Goal: Transaction & Acquisition: Purchase product/service

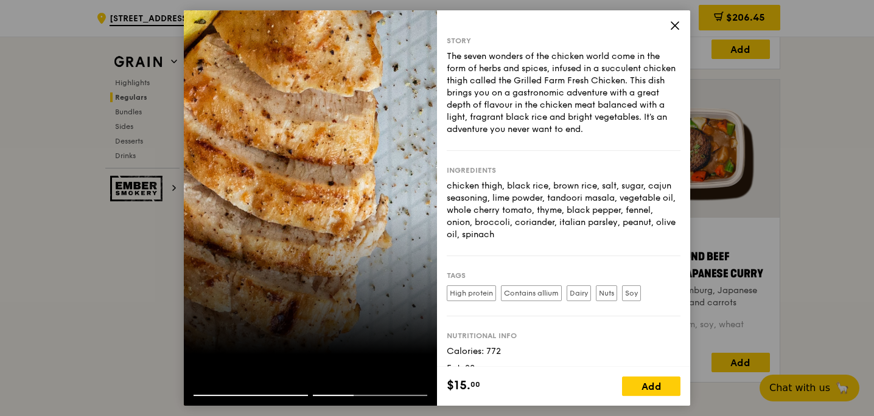
scroll to position [1348, 0]
click at [676, 27] on icon at bounding box center [674, 25] width 11 height 11
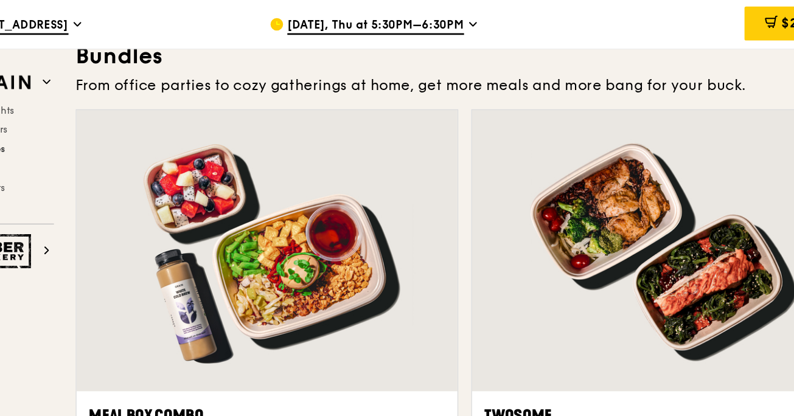
scroll to position [1732, 0]
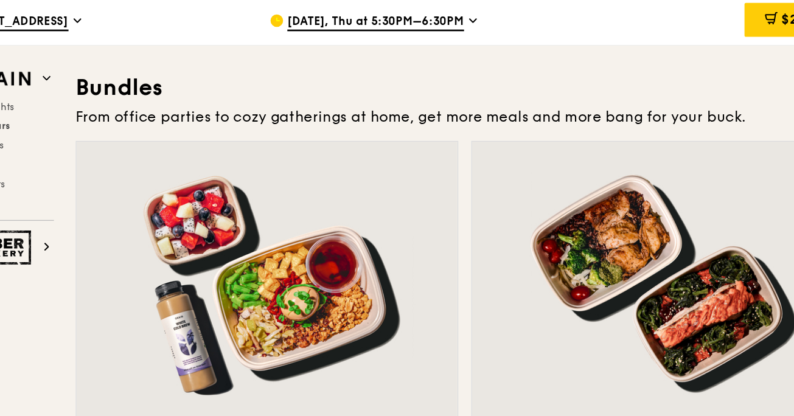
drag, startPoint x: 159, startPoint y: 67, endPoint x: 679, endPoint y: 82, distance: 519.3
click at [658, 93] on div "From office parties to cozy gatherings at home, get more meals and more bang fo…" at bounding box center [448, 90] width 584 height 17
drag, startPoint x: 658, startPoint y: 91, endPoint x: 155, endPoint y: 70, distance: 504.4
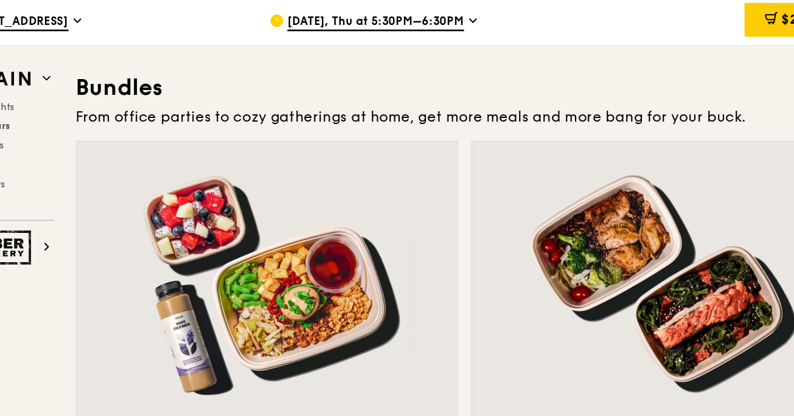
click at [157, 70] on h3 "Bundles" at bounding box center [448, 68] width 584 height 22
drag, startPoint x: 157, startPoint y: 68, endPoint x: 659, endPoint y: 85, distance: 502.4
click at [659, 85] on div "From office parties to cozy gatherings at home, get more meals and more bang fo…" at bounding box center [448, 90] width 584 height 17
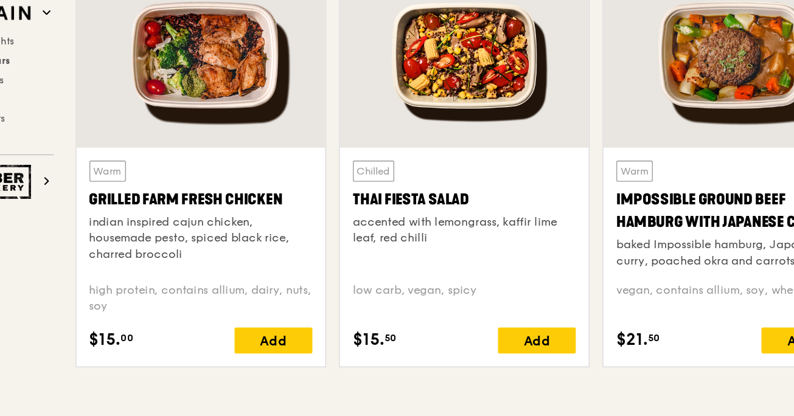
scroll to position [1398, 0]
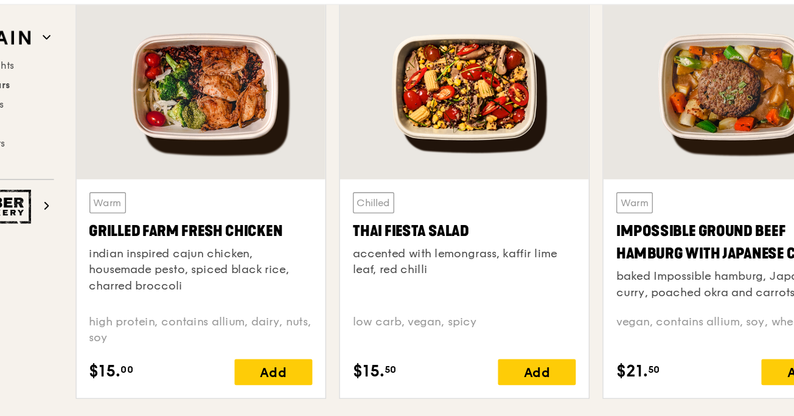
drag, startPoint x: 151, startPoint y: 41, endPoint x: 344, endPoint y: 197, distance: 248.0
click at [337, 183] on div "Warm Grilled Farm Fresh Chicken indian inspired cajun chicken, housemade pesto,…" at bounding box center [251, 185] width 198 height 313
click at [347, 204] on div "Warm Grilled Farm Fresh Chicken indian inspired cajun chicken, housemade pesto,…" at bounding box center [251, 185] width 198 height 313
drag, startPoint x: 349, startPoint y: 209, endPoint x: 171, endPoint y: 91, distance: 214.2
click at [175, 90] on div "Warm Grilled Farm Fresh Chicken indian inspired cajun chicken, housemade pesto,…" at bounding box center [449, 185] width 594 height 313
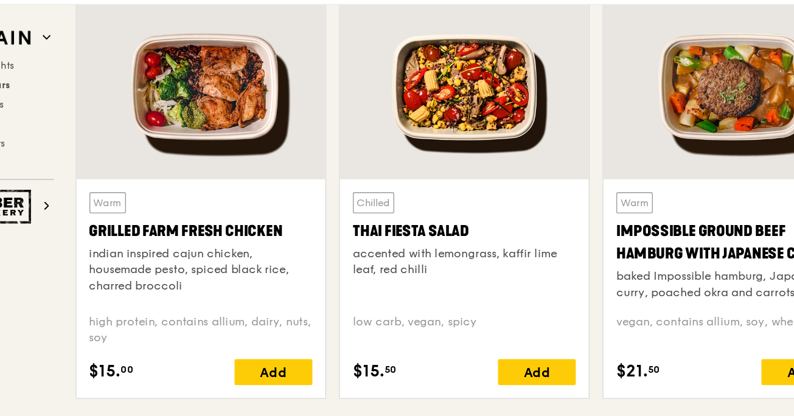
drag, startPoint x: 350, startPoint y: 338, endPoint x: 133, endPoint y: 66, distance: 347.8
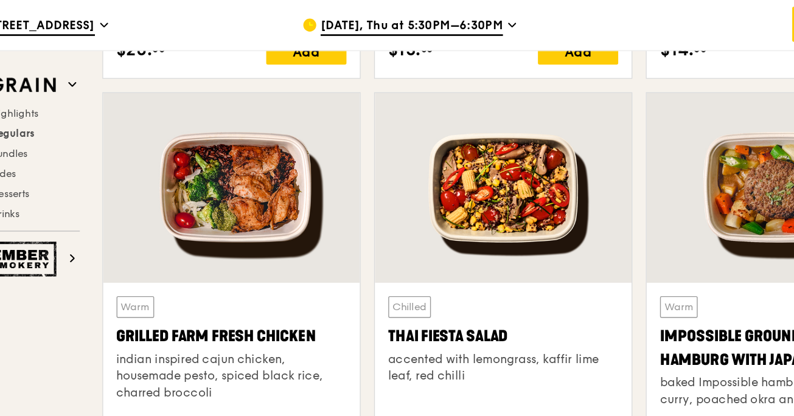
scroll to position [1350, 0]
